Goal: Task Accomplishment & Management: Manage account settings

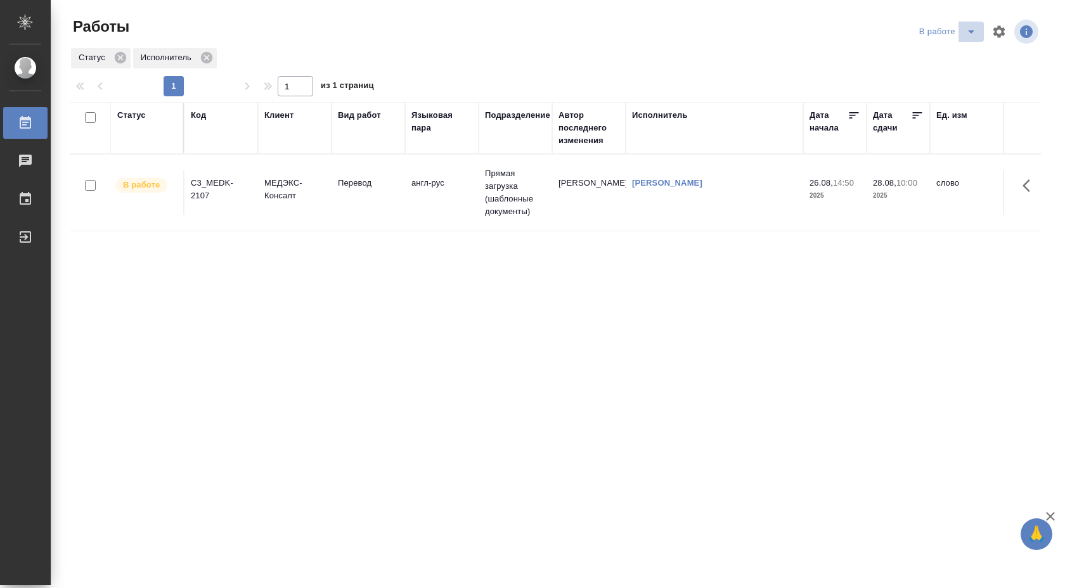
click at [972, 32] on icon "split button" at bounding box center [971, 31] width 15 height 15
click at [956, 61] on li "Стандартные настройки" at bounding box center [949, 57] width 122 height 20
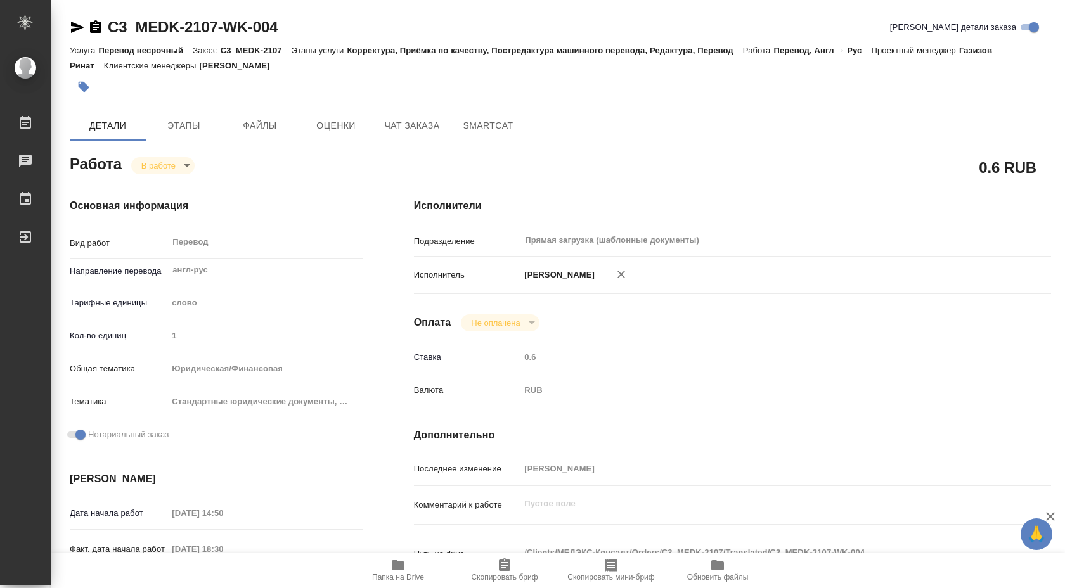
scroll to position [27, 0]
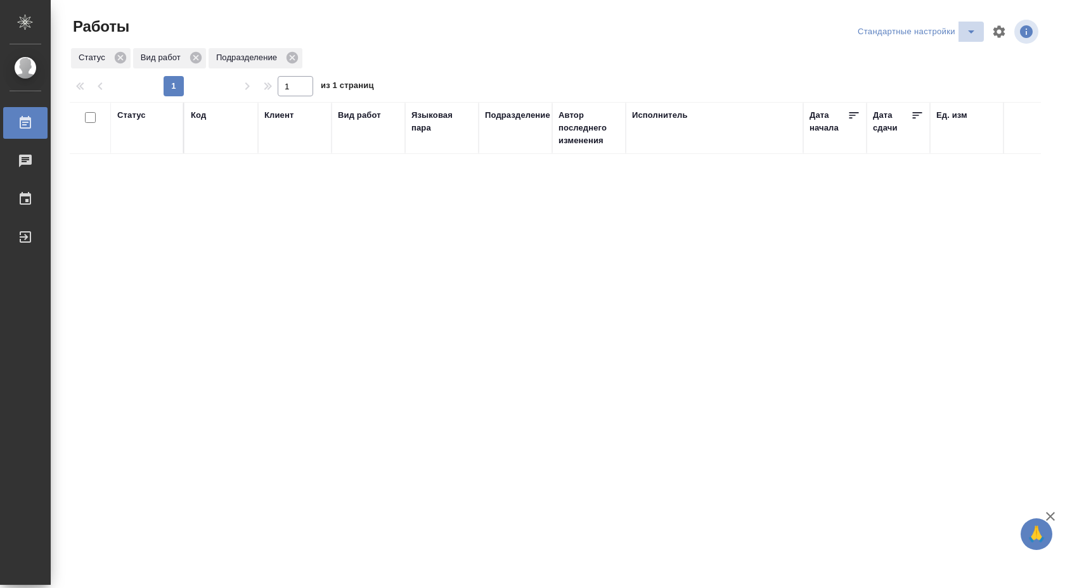
click at [972, 30] on icon "split button" at bounding box center [971, 31] width 15 height 15
click at [946, 54] on li "В работе" at bounding box center [917, 57] width 133 height 20
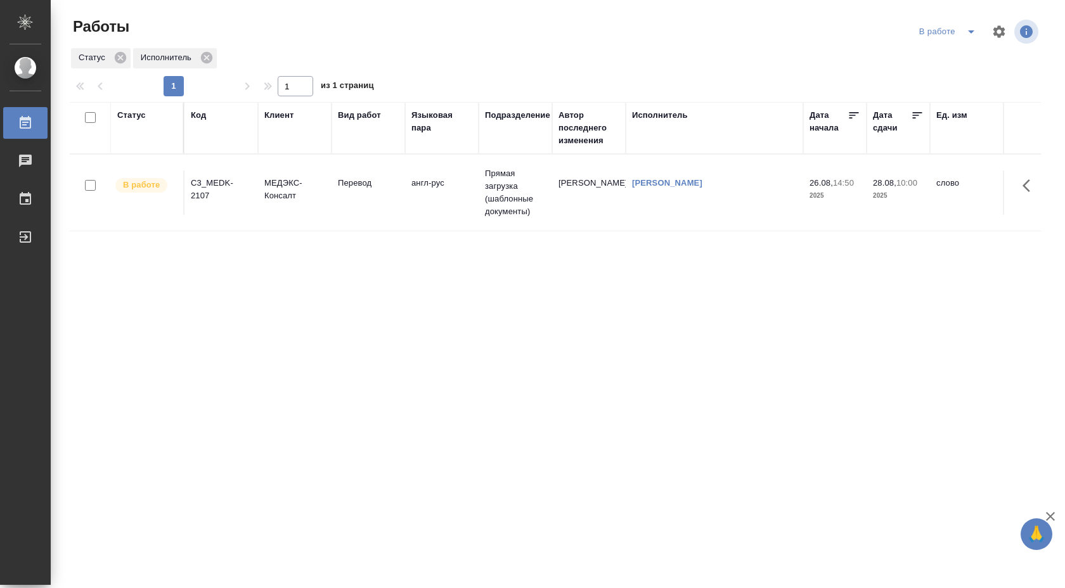
click at [135, 117] on div "Статус" at bounding box center [131, 115] width 29 height 13
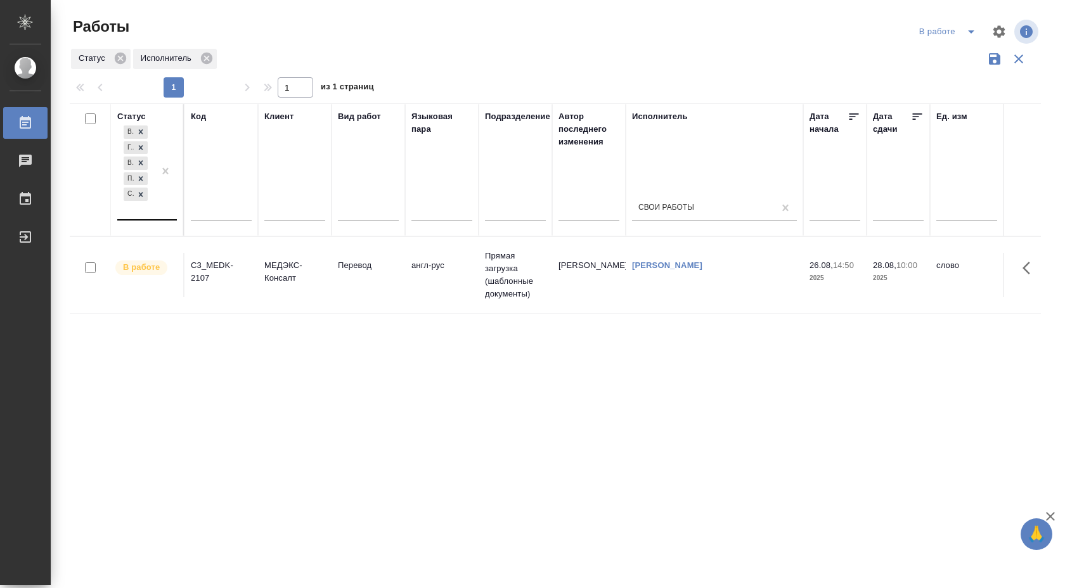
click at [146, 217] on div "В ожидании Готов к работе В работе Подбор Создан" at bounding box center [135, 171] width 37 height 96
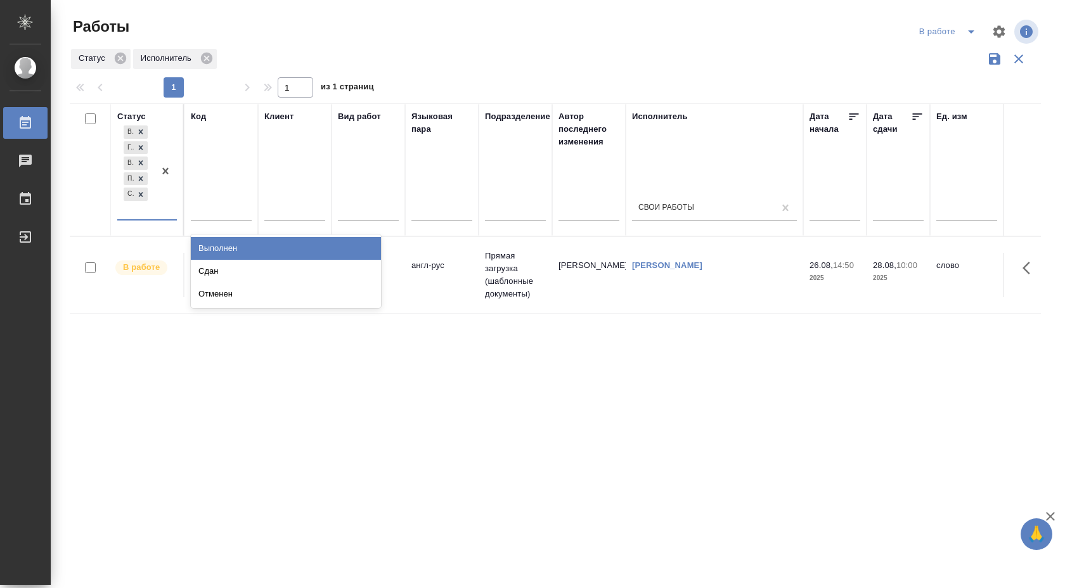
click at [227, 246] on div "Выполнен" at bounding box center [286, 248] width 190 height 23
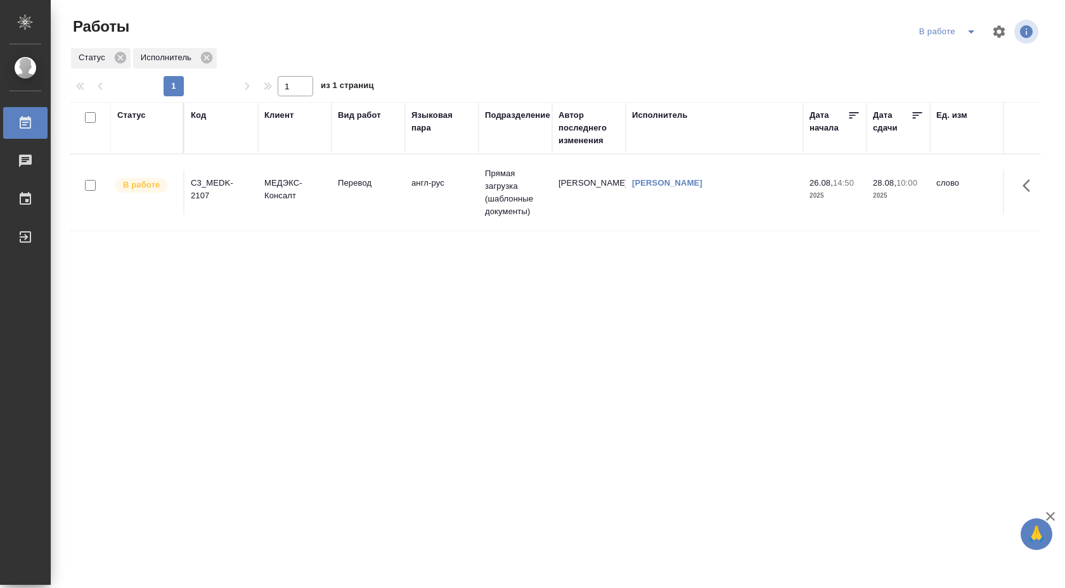
click at [155, 150] on th "Статус" at bounding box center [148, 128] width 74 height 52
click at [133, 112] on div "Статус" at bounding box center [131, 115] width 29 height 13
click at [127, 106] on th "Статус" at bounding box center [148, 128] width 74 height 52
click at [136, 115] on div "Статус" at bounding box center [131, 115] width 29 height 13
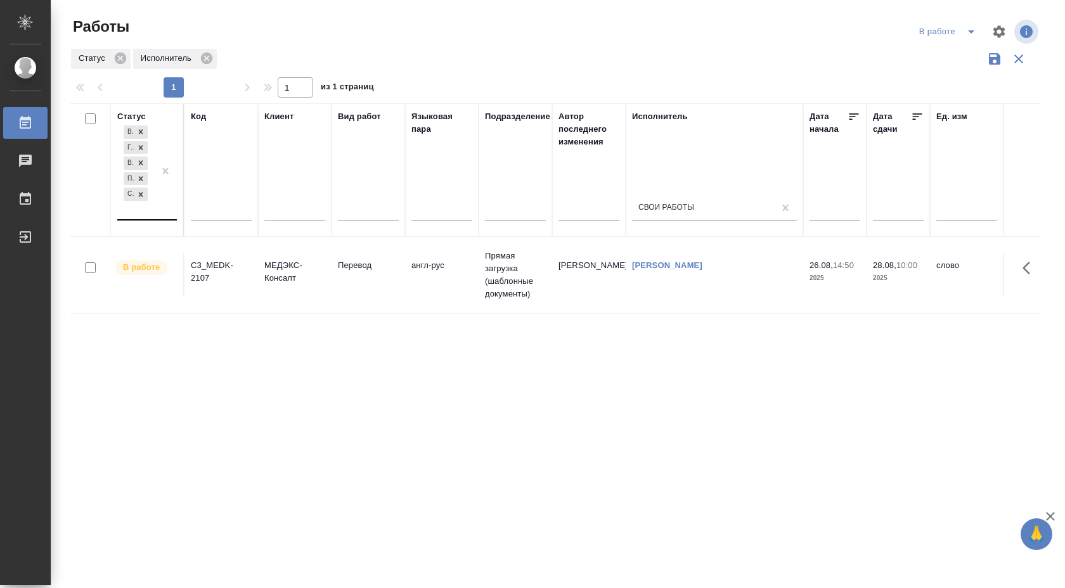
click at [159, 214] on div at bounding box center [165, 171] width 23 height 96
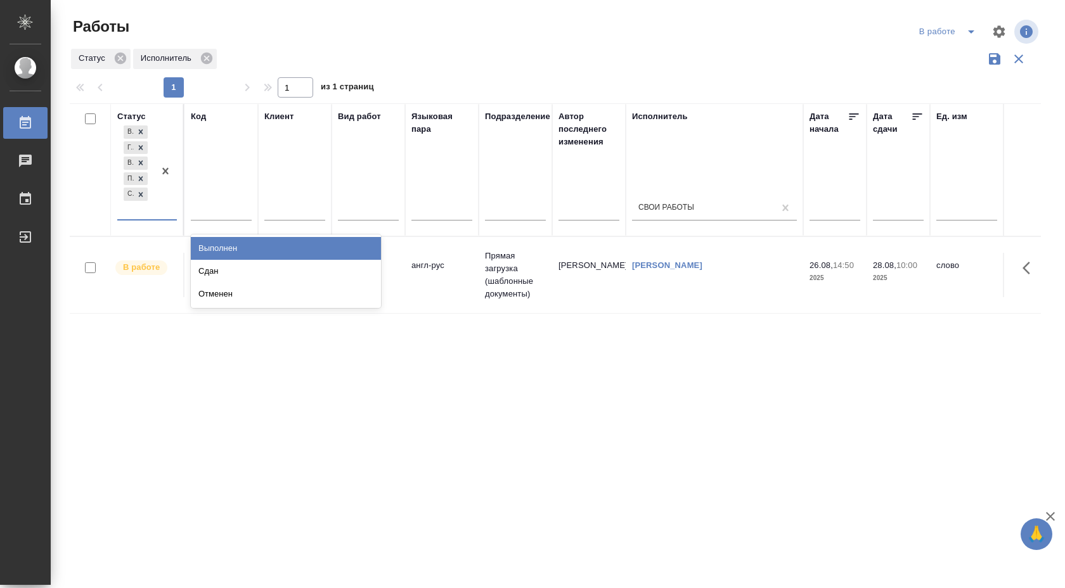
click at [233, 247] on div "Выполнен" at bounding box center [286, 248] width 190 height 23
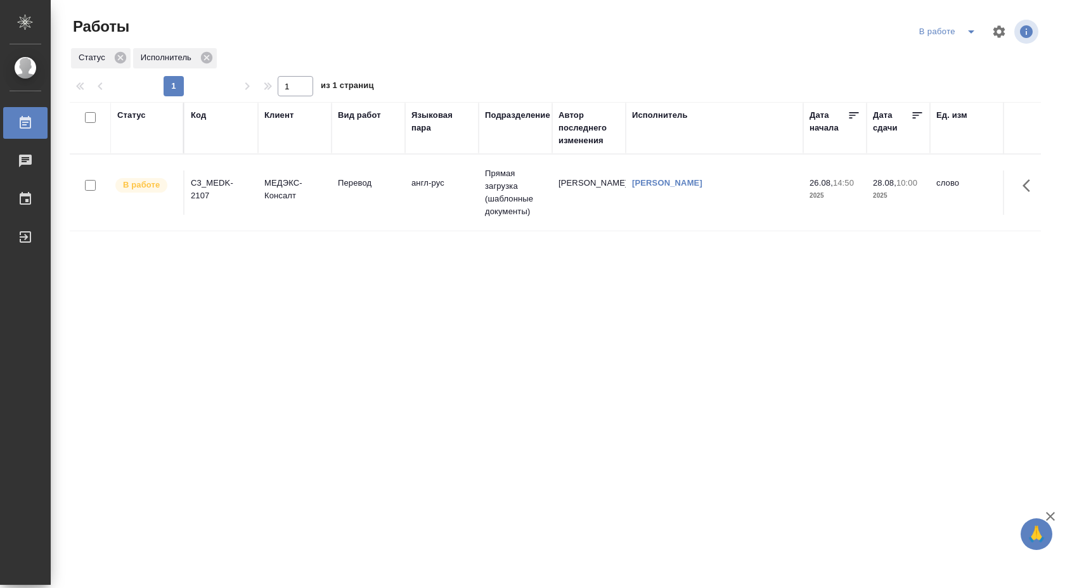
click at [973, 31] on icon "split button" at bounding box center [971, 31] width 6 height 3
click at [952, 58] on li "Стандартные настройки" at bounding box center [949, 57] width 122 height 20
